Goal: Information Seeking & Learning: Learn about a topic

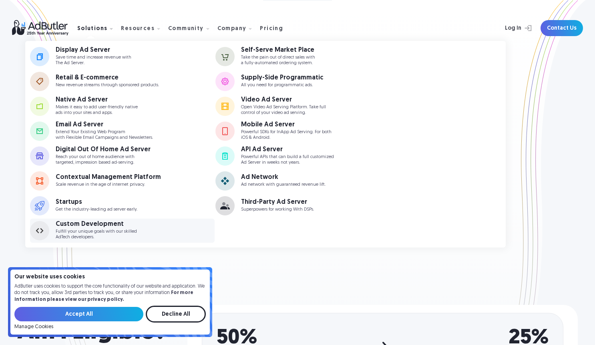
click at [103, 223] on div "Custom Development" at bounding box center [96, 224] width 81 height 6
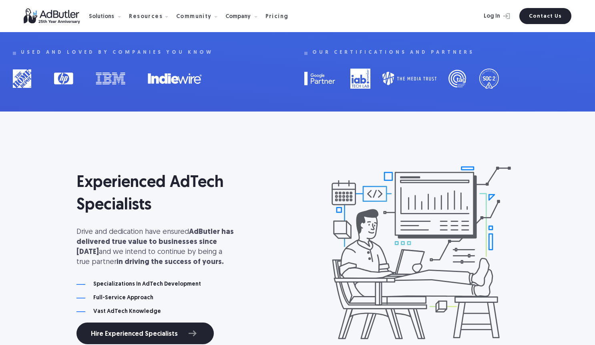
scroll to position [456, 0]
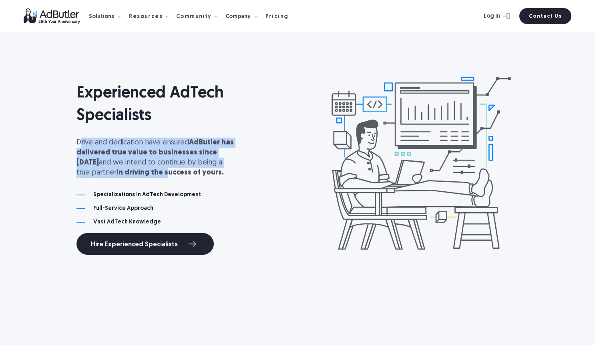
drag, startPoint x: 87, startPoint y: 144, endPoint x: 118, endPoint y: 172, distance: 41.4
click at [118, 172] on p "Drive and dedication have ensured AdButler has delivered true value to business…" at bounding box center [157, 157] width 160 height 40
click at [118, 172] on strong "in driving the success of yours." at bounding box center [170, 173] width 107 height 8
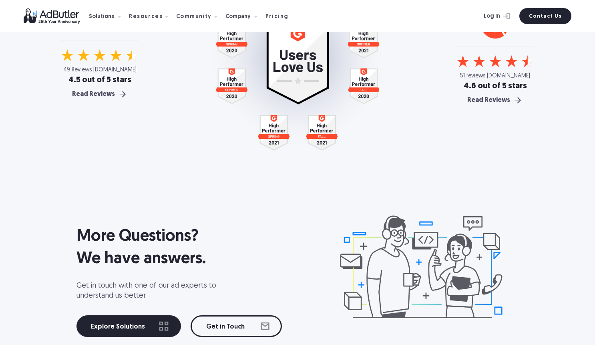
scroll to position [2009, 0]
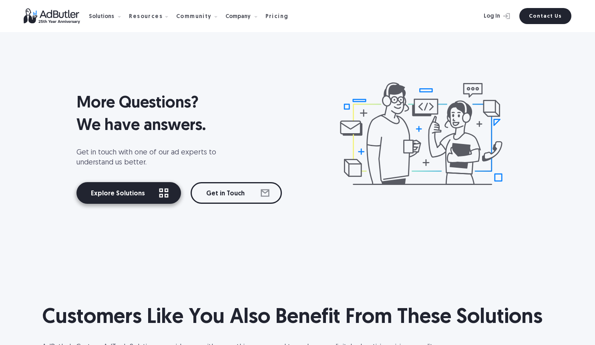
click at [113, 193] on link "Explore Solutions" at bounding box center [129, 193] width 105 height 22
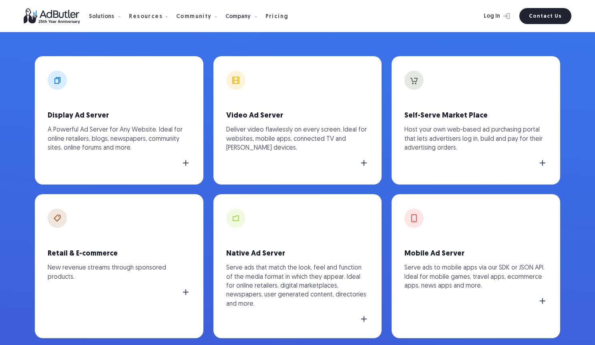
scroll to position [282, 0]
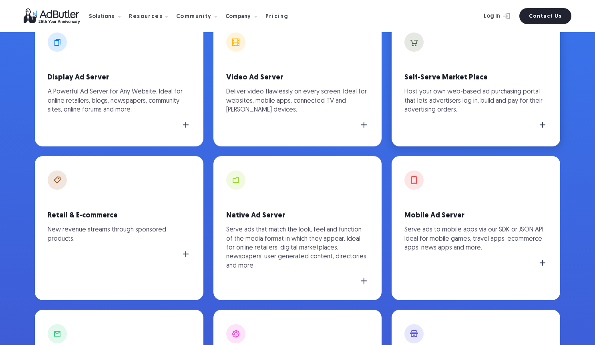
click at [468, 94] on p "Host your own web-based ad purchasing portal that lets advertisers log in, buil…" at bounding box center [476, 100] width 143 height 27
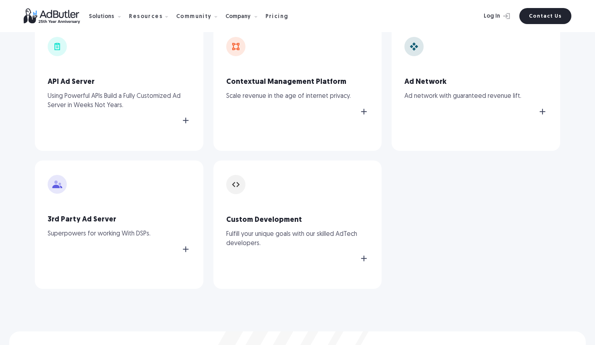
scroll to position [716, 0]
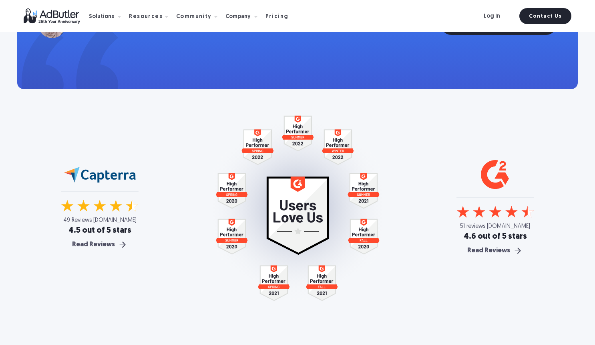
scroll to position [1153, 0]
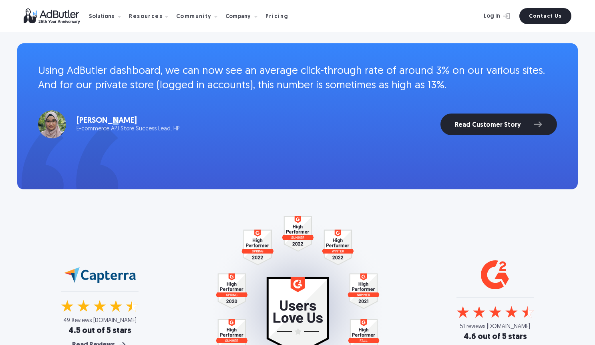
click at [109, 124] on div "Fairoza Hisham" at bounding box center [128, 121] width 103 height 8
click at [163, 129] on div "E-commerce APJ Store Success Lead, HP" at bounding box center [128, 129] width 103 height 6
copy div "E-commerce APJ Store Success Lead, HP"
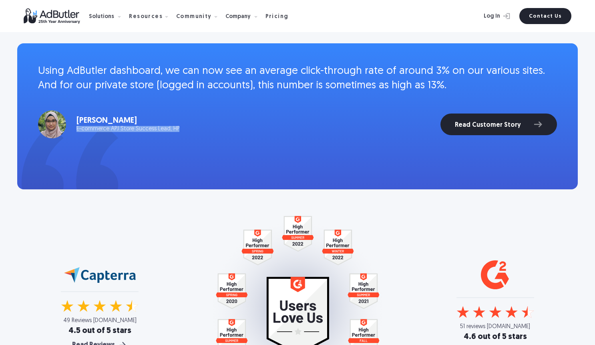
click at [536, 97] on div "Using AdButler dashboard, we can now see an average click-through rate of aroun…" at bounding box center [297, 101] width 519 height 74
click at [495, 141] on div "Using AdButler dashboard, we can now see an average click-through rate of aroun…" at bounding box center [297, 124] width 519 height 120
click at [487, 133] on link "Read Customer Story" at bounding box center [499, 124] width 117 height 22
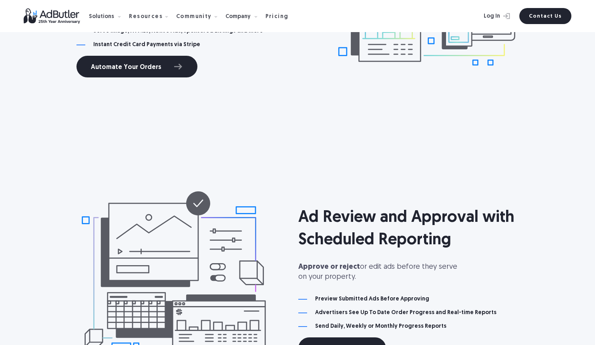
scroll to position [1837, 0]
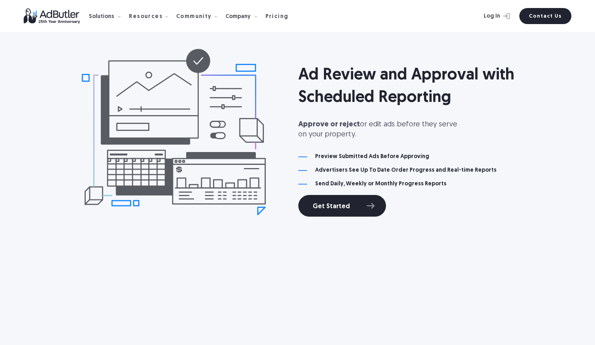
drag, startPoint x: 320, startPoint y: 77, endPoint x: 458, endPoint y: 120, distance: 144.6
click at [388, 77] on h2 "Ad Review and Approval with Scheduled Reporting" at bounding box center [408, 86] width 220 height 45
click at [459, 139] on div "Ad Review and Approval with Scheduled Reporting Approve or reject or edit ads b…" at bounding box center [408, 135] width 220 height 163
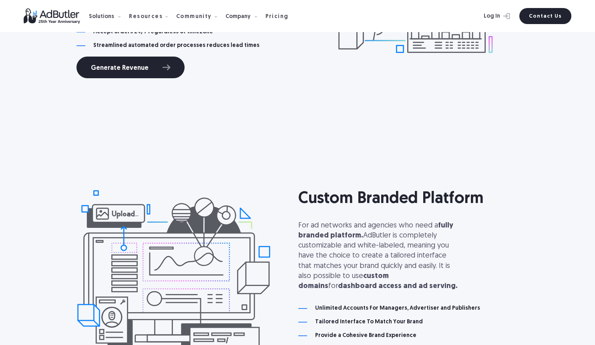
scroll to position [2421, 0]
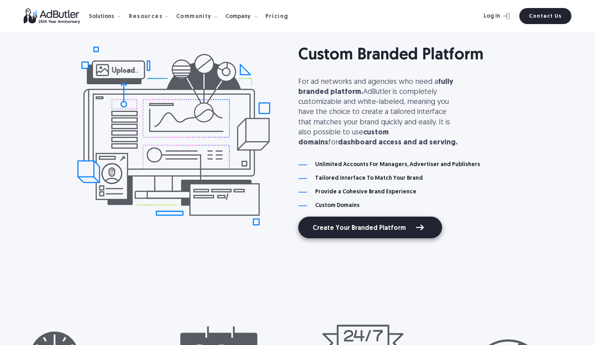
click at [408, 225] on link "Create Your Branded Platform" at bounding box center [370, 227] width 144 height 22
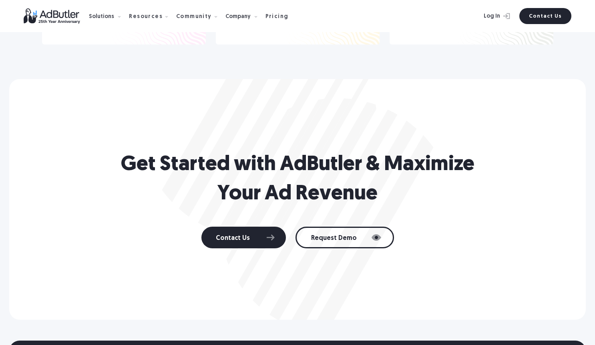
scroll to position [3881, 0]
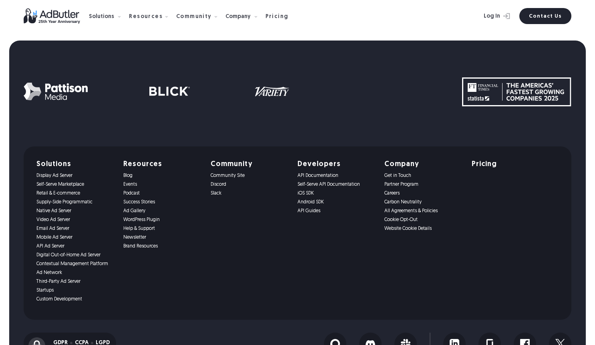
scroll to position [2427, 0]
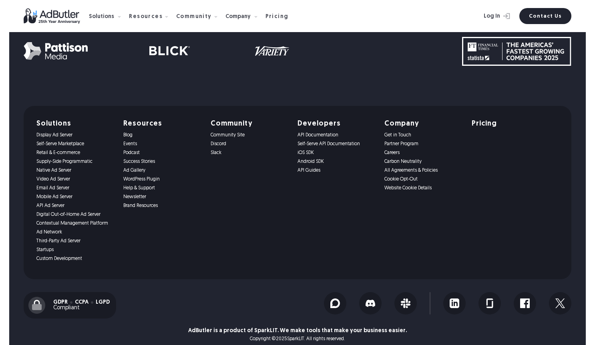
click at [314, 141] on link "Self-Serve API Documentation" at bounding box center [336, 144] width 77 height 6
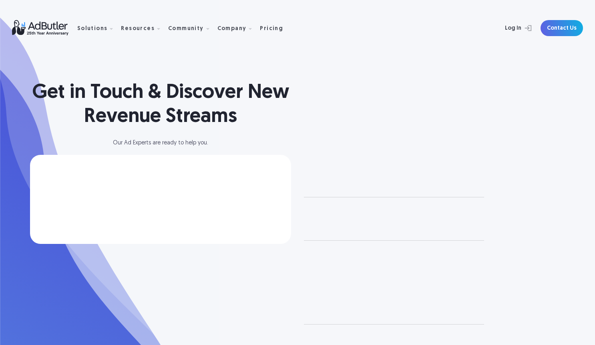
select select "[GEOGRAPHIC_DATA]"
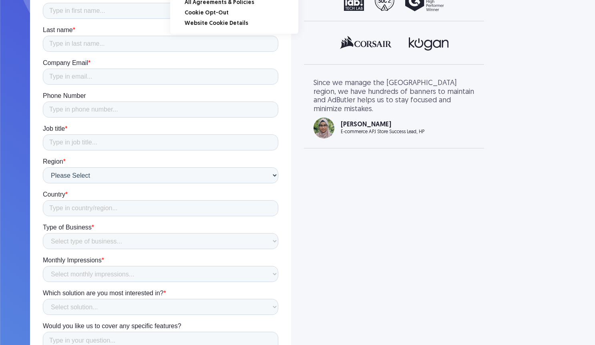
scroll to position [248, 0]
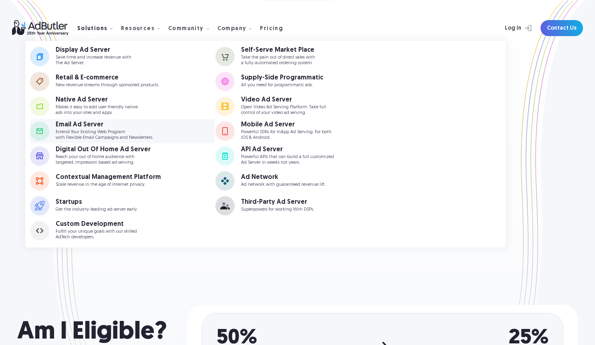
click at [105, 134] on p "Extend Your Existing Web Program with Flexible Email Campaigns and Newsletters." at bounding box center [104, 134] width 97 height 10
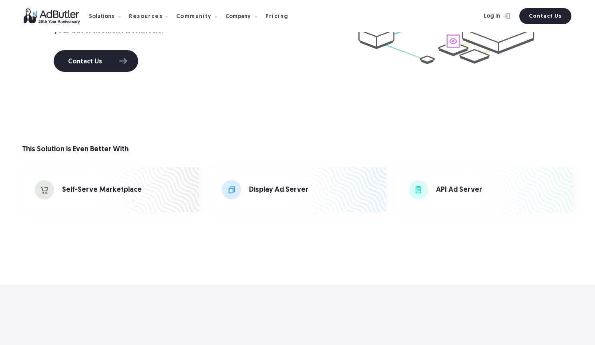
scroll to position [2065, 0]
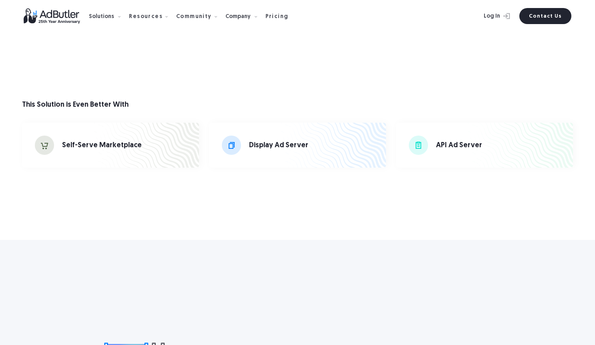
click at [97, 144] on div "Self-Serve Marketplace" at bounding box center [102, 145] width 80 height 10
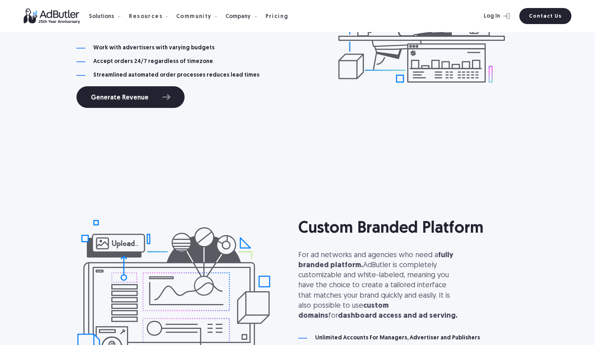
scroll to position [2385, 0]
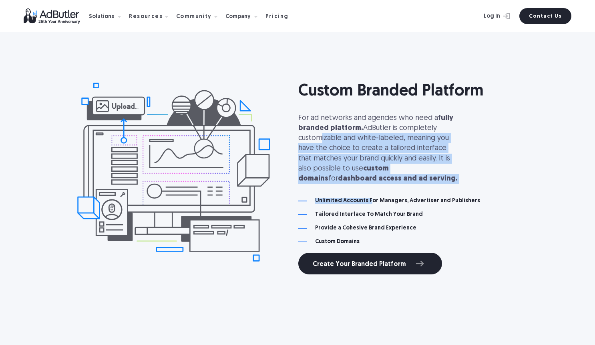
drag, startPoint x: 314, startPoint y: 133, endPoint x: 369, endPoint y: 200, distance: 86.8
click at [369, 200] on div "Custom Branded Platform For ad networks and agencies who need a fully branded p…" at bounding box center [408, 172] width 220 height 204
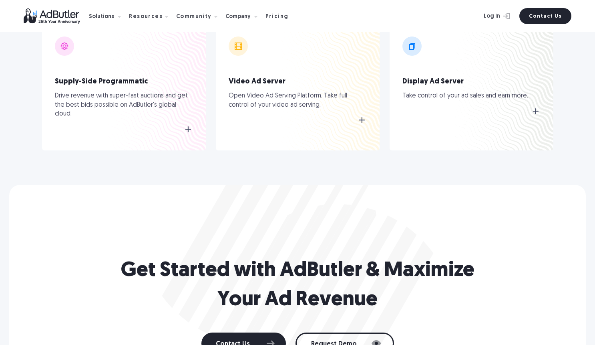
scroll to position [4249, 0]
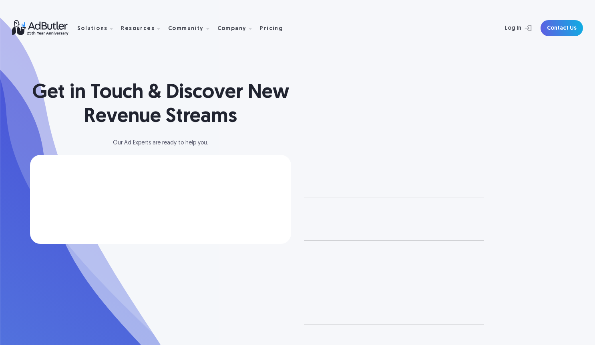
select select "North America"
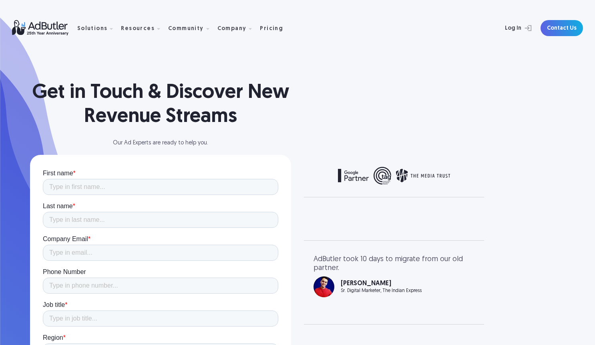
scroll to position [248, 0]
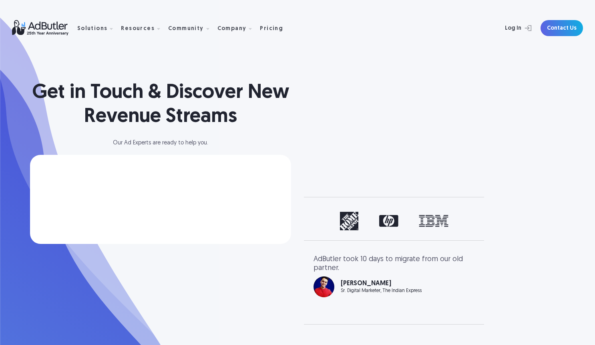
select select "North America"
